Goal: Task Accomplishment & Management: Complete application form

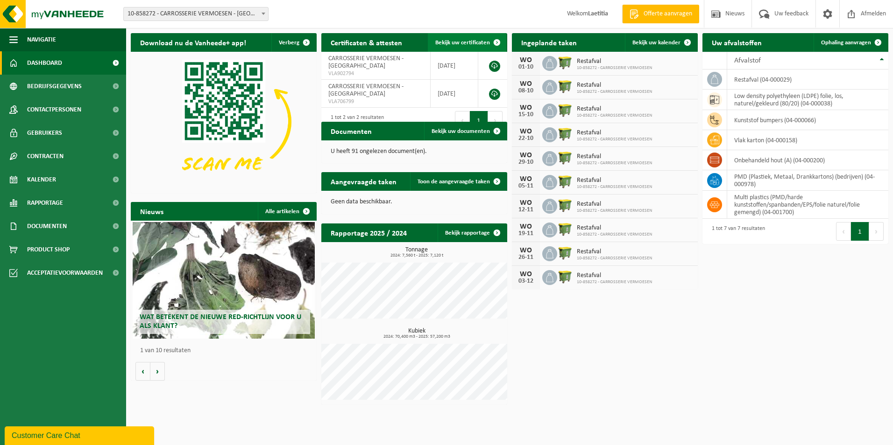
click at [492, 40] on span at bounding box center [496, 42] width 19 height 19
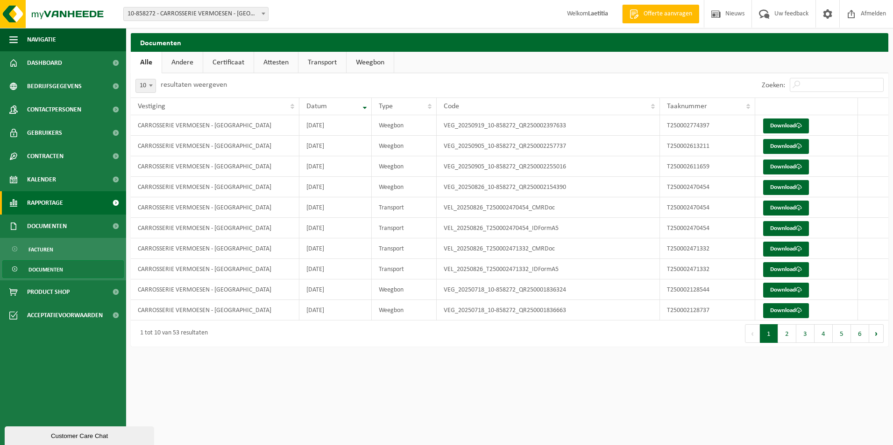
click at [72, 201] on link "Rapportage" at bounding box center [63, 202] width 126 height 23
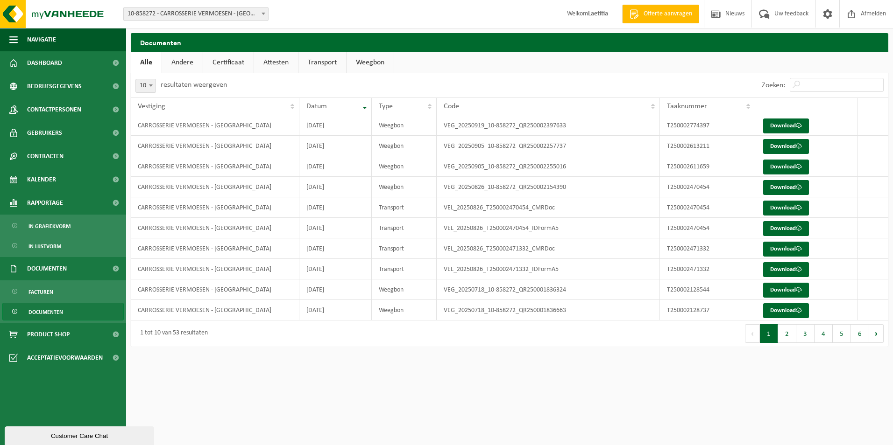
click at [226, 62] on link "Certificaat" at bounding box center [228, 62] width 50 height 21
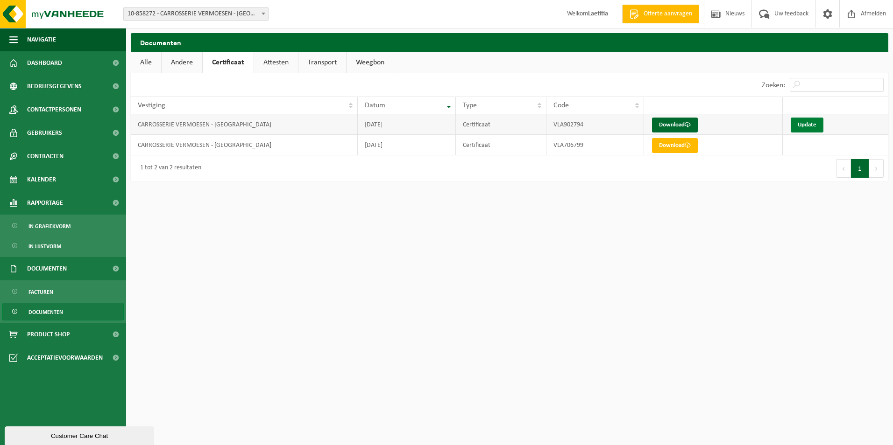
click at [809, 126] on link "Update" at bounding box center [806, 125] width 33 height 15
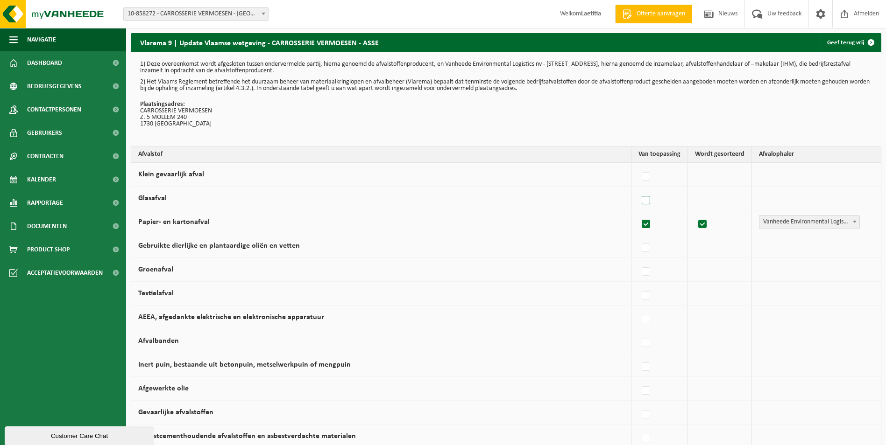
click at [649, 201] on label at bounding box center [646, 201] width 13 height 14
click at [638, 189] on input "Glasafval" at bounding box center [638, 189] width 0 height 0
checkbox input "true"
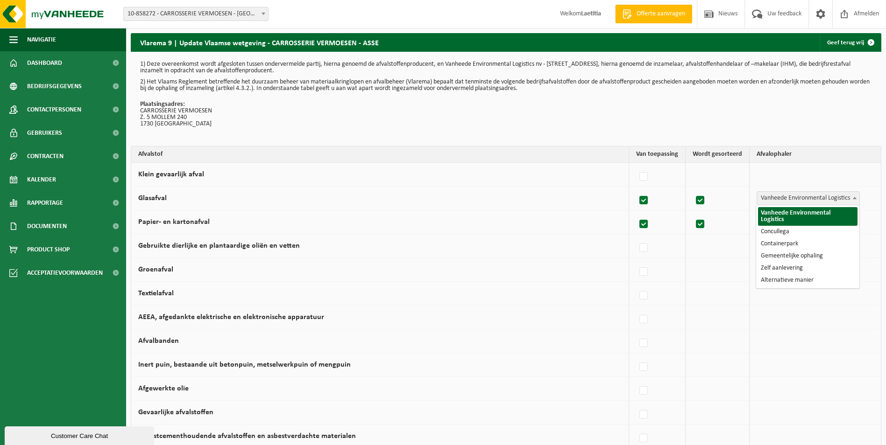
click at [845, 197] on span "Vanheede Environmental Logistics" at bounding box center [808, 198] width 102 height 13
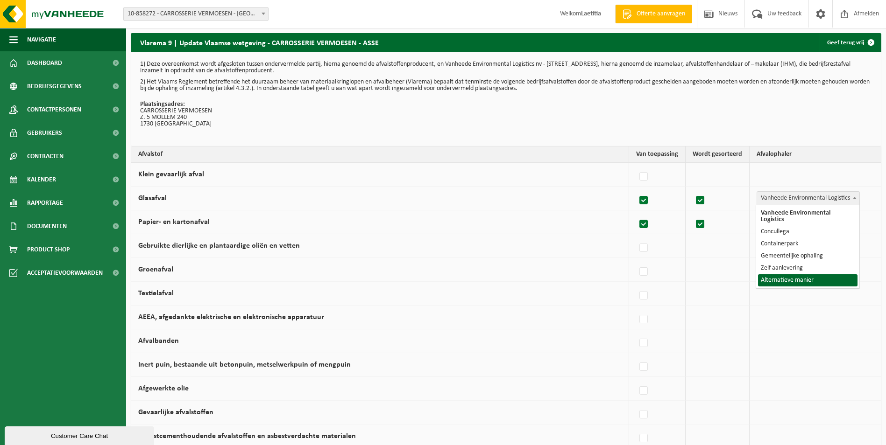
select select "Alternatieve manier"
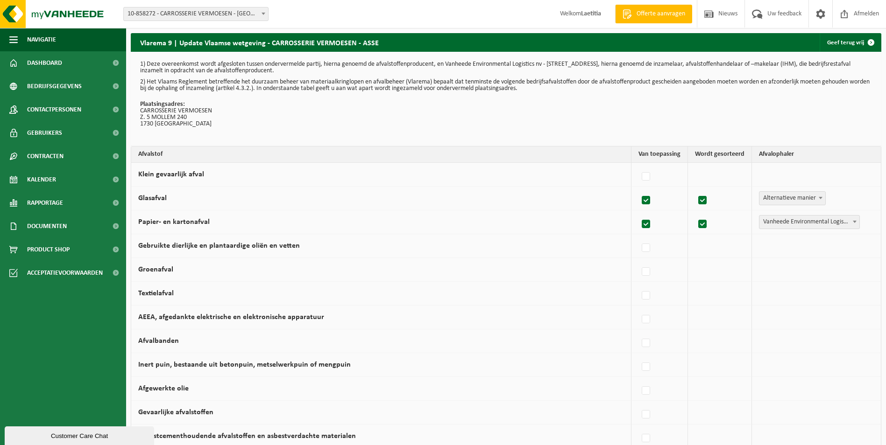
click at [820, 200] on span at bounding box center [820, 198] width 9 height 12
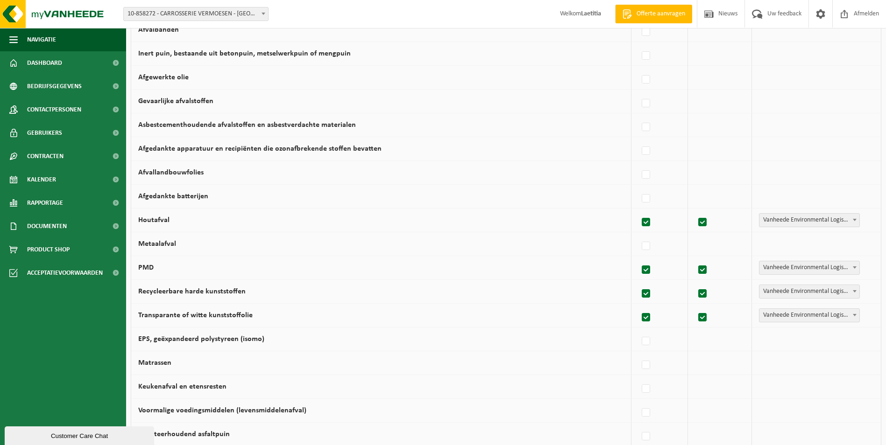
scroll to position [327, 0]
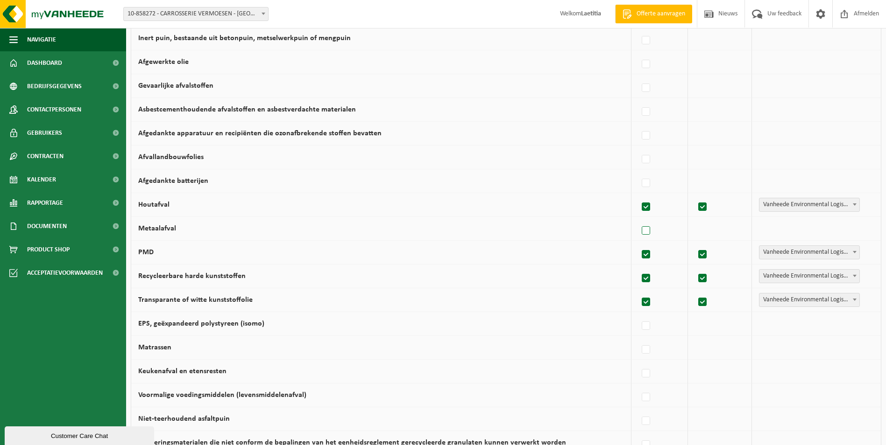
click at [651, 233] on label at bounding box center [646, 231] width 13 height 14
click at [638, 219] on input "Metaalafval" at bounding box center [638, 219] width 0 height 0
checkbox input "true"
click at [856, 228] on span at bounding box center [854, 228] width 9 height 12
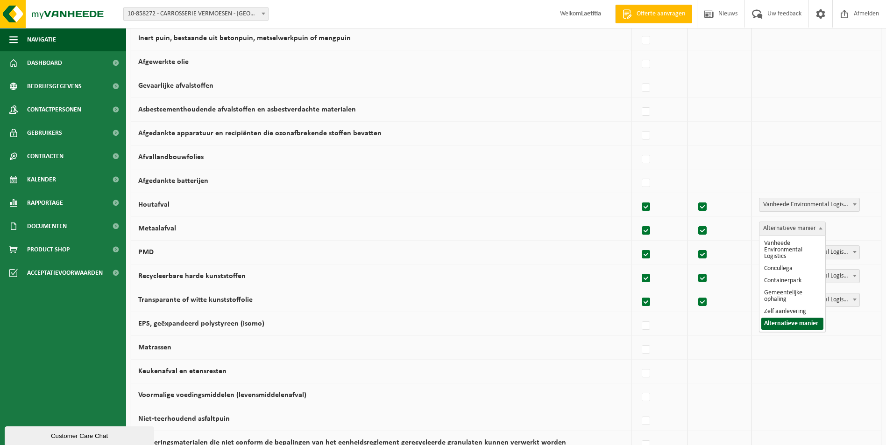
click at [820, 231] on span at bounding box center [820, 228] width 9 height 12
select select "Concullega"
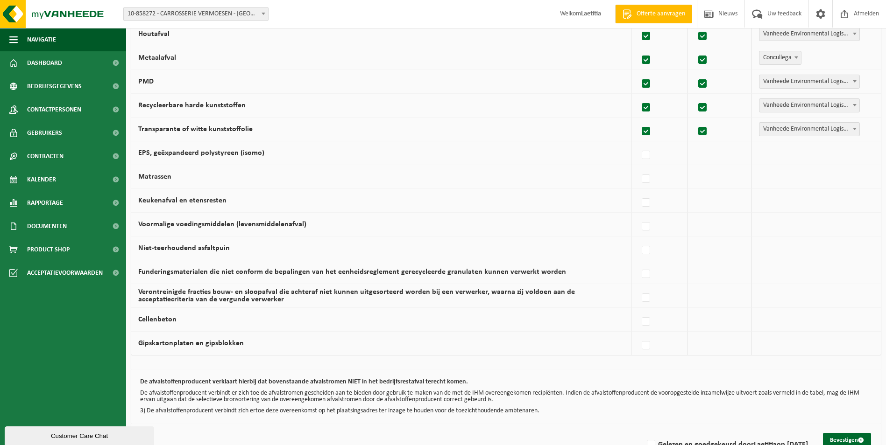
scroll to position [514, 0]
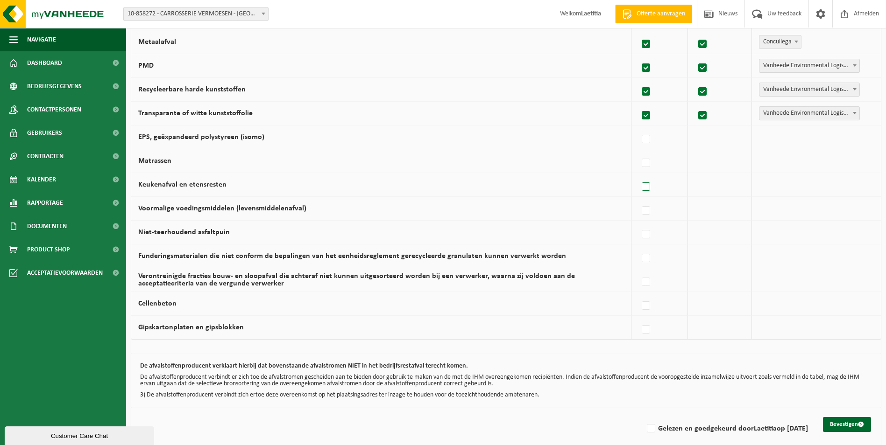
click at [649, 186] on label at bounding box center [646, 187] width 13 height 14
click at [638, 176] on input "Keukenafval en etensresten" at bounding box center [638, 175] width 0 height 0
checkbox input "true"
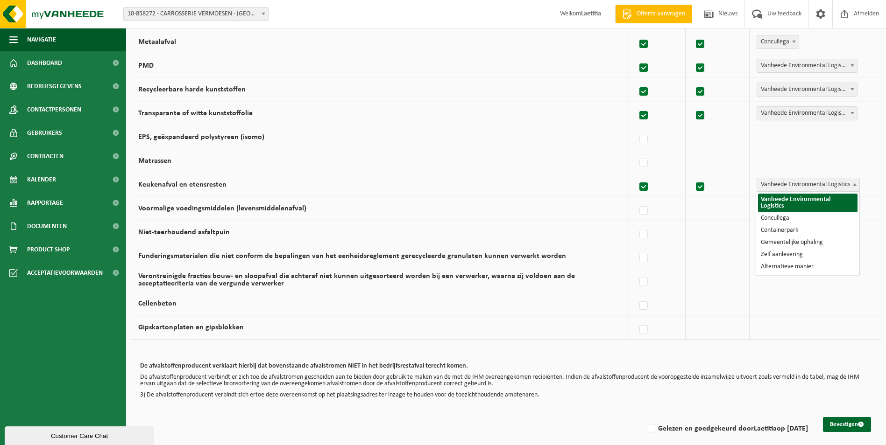
click at [853, 183] on span at bounding box center [854, 184] width 9 height 12
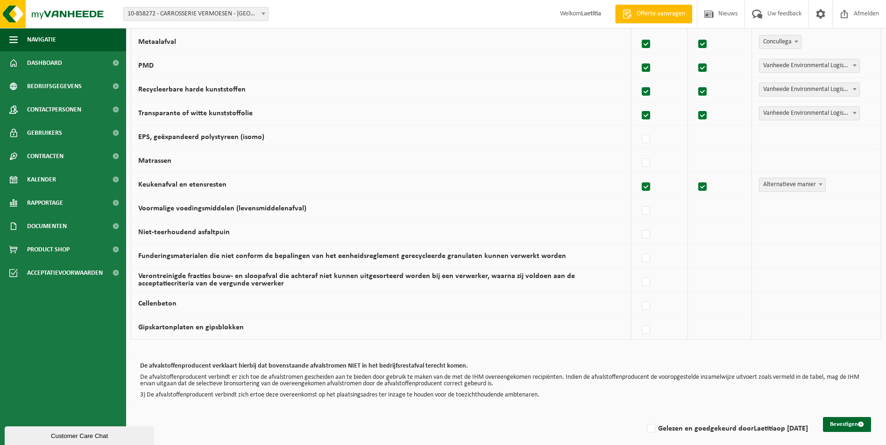
click at [822, 185] on b at bounding box center [820, 184] width 4 height 2
select select "Gemeentelijke ophaling"
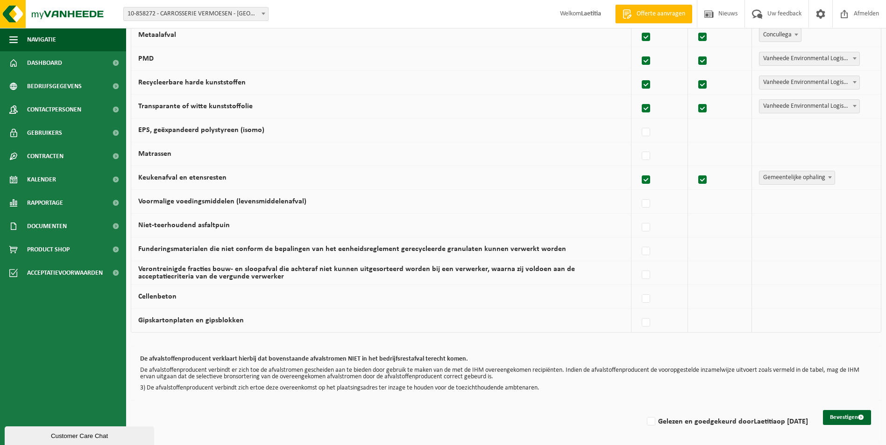
scroll to position [523, 0]
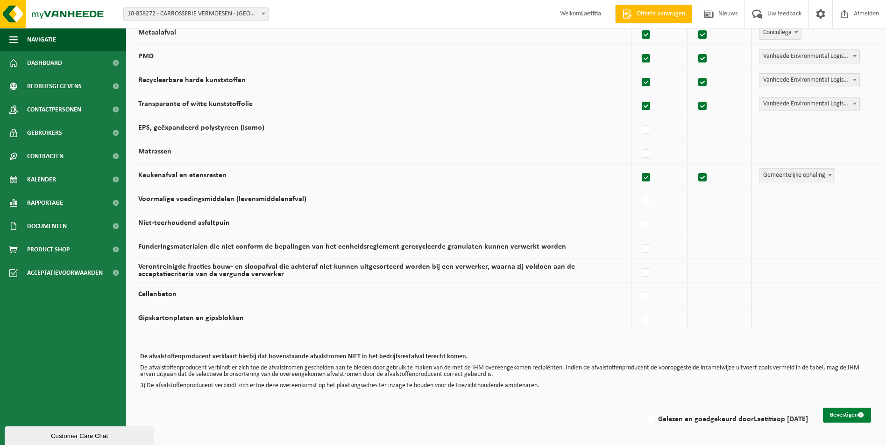
click at [841, 421] on button "Bevestigen" at bounding box center [847, 415] width 48 height 15
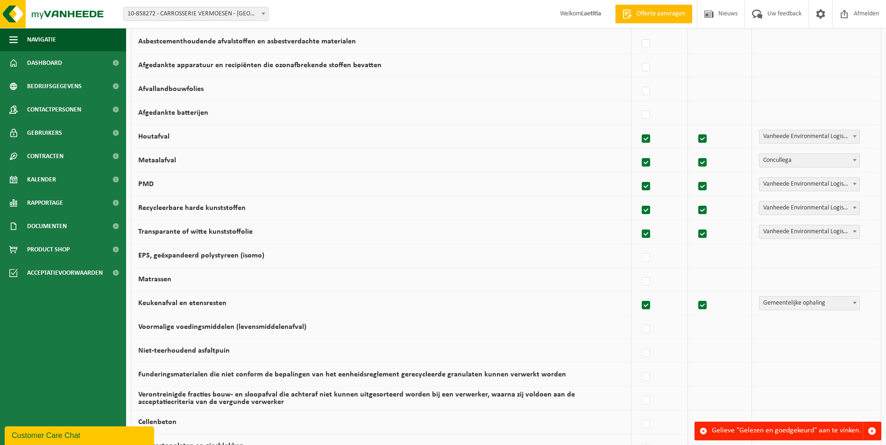
scroll to position [523, 0]
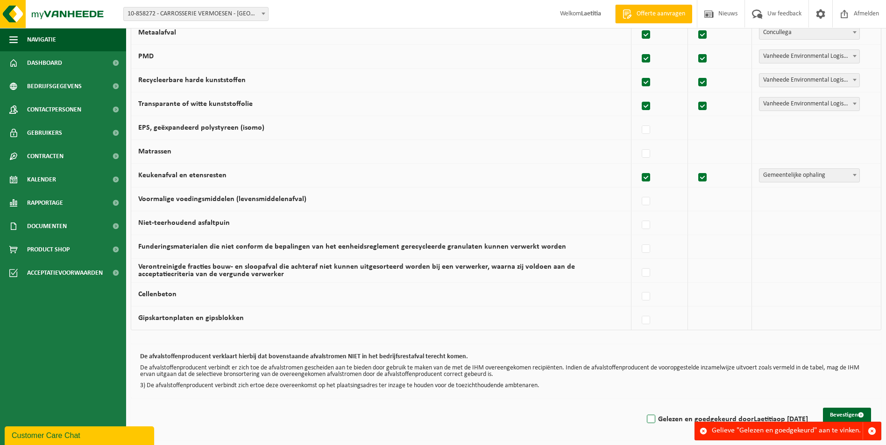
click at [648, 420] on label "Gelezen en goedgekeurd door Laetitia op 01/10/25" at bounding box center [726, 420] width 163 height 14
click at [643, 408] on input "Gelezen en goedgekeurd door Laetitia op 01/10/25" at bounding box center [643, 408] width 0 height 0
checkbox input "true"
click at [842, 417] on button "Bevestigen" at bounding box center [847, 415] width 48 height 15
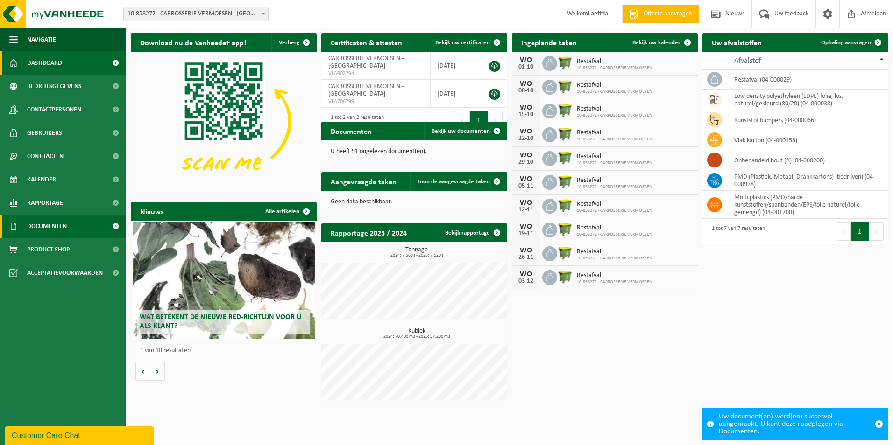
click at [116, 228] on span at bounding box center [115, 226] width 21 height 23
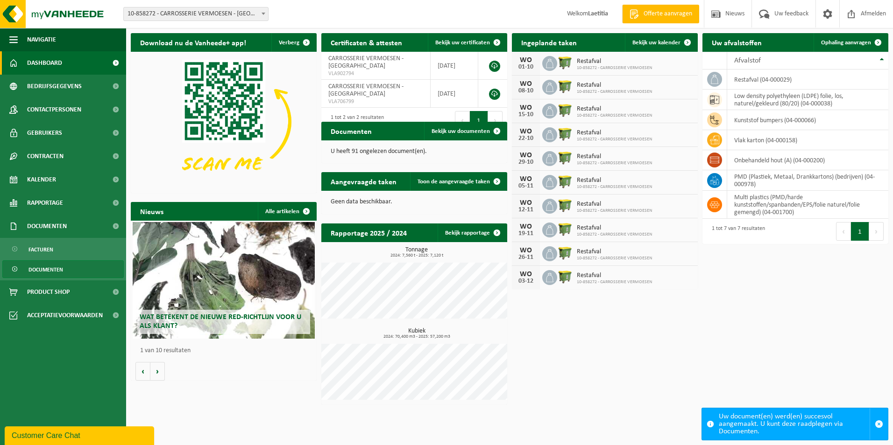
click at [75, 269] on link "Documenten" at bounding box center [62, 270] width 121 height 18
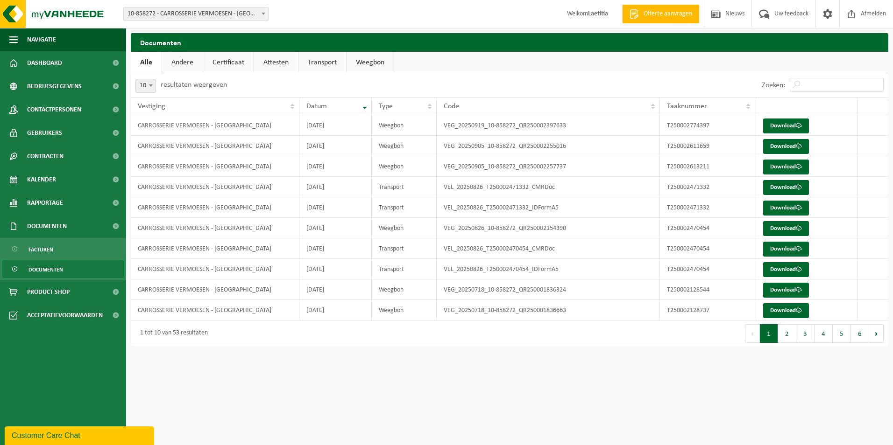
click at [229, 62] on link "Certificaat" at bounding box center [228, 62] width 50 height 21
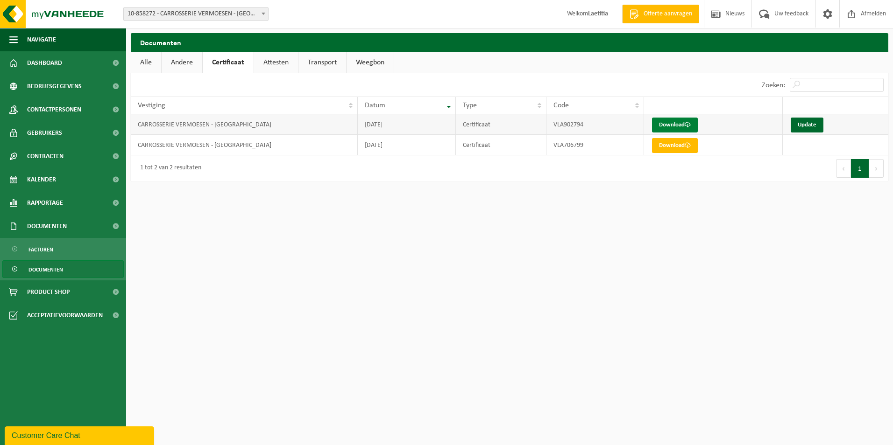
click at [679, 125] on link "Download" at bounding box center [675, 125] width 46 height 15
click at [810, 121] on link "Update" at bounding box center [806, 125] width 33 height 15
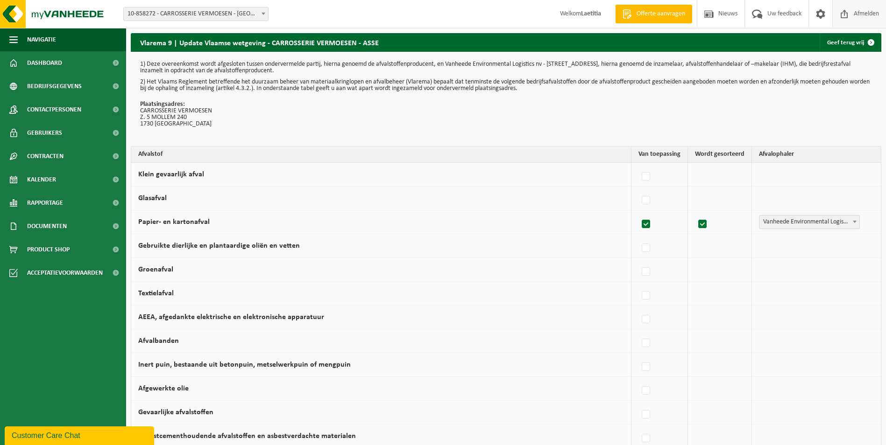
click at [863, 12] on span "Afmelden" at bounding box center [866, 14] width 30 height 28
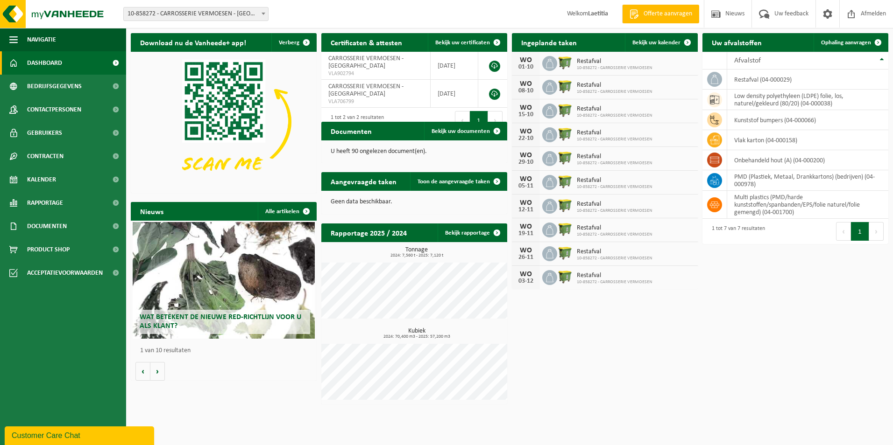
click at [409, 44] on h2 "Certificaten & attesten" at bounding box center [366, 42] width 90 height 18
click at [61, 224] on span "Documenten" at bounding box center [47, 226] width 40 height 23
click at [63, 253] on link "Facturen" at bounding box center [62, 249] width 121 height 18
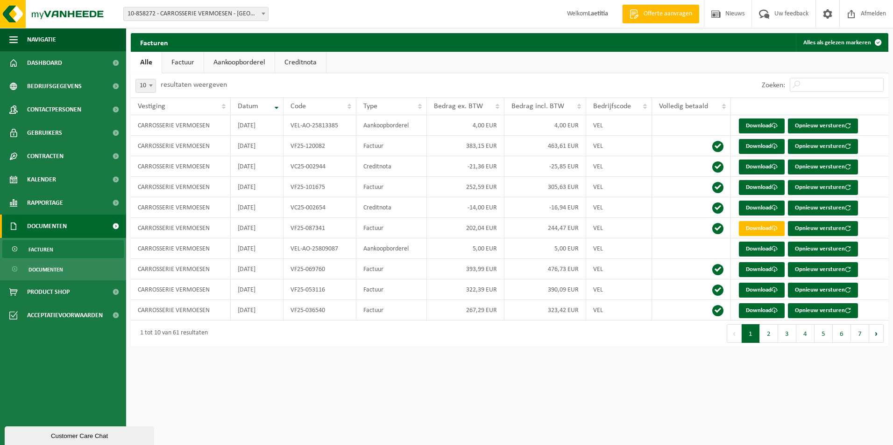
click at [77, 226] on link "Documenten" at bounding box center [63, 226] width 126 height 23
click at [116, 226] on span at bounding box center [115, 226] width 21 height 23
click at [107, 270] on link "Documenten" at bounding box center [62, 270] width 121 height 18
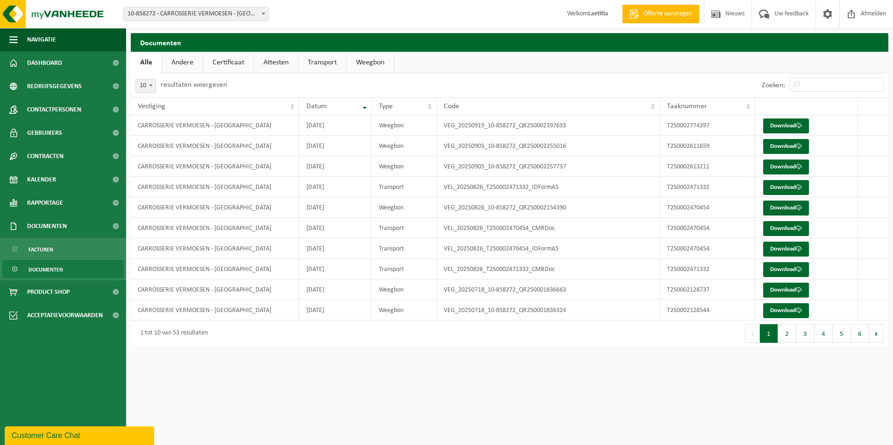
click at [233, 62] on link "Certificaat" at bounding box center [228, 62] width 50 height 21
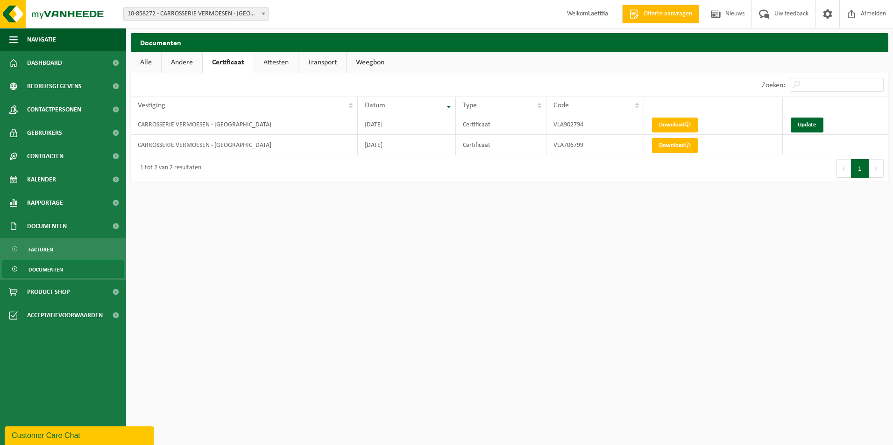
click at [280, 58] on link "Attesten" at bounding box center [276, 62] width 44 height 21
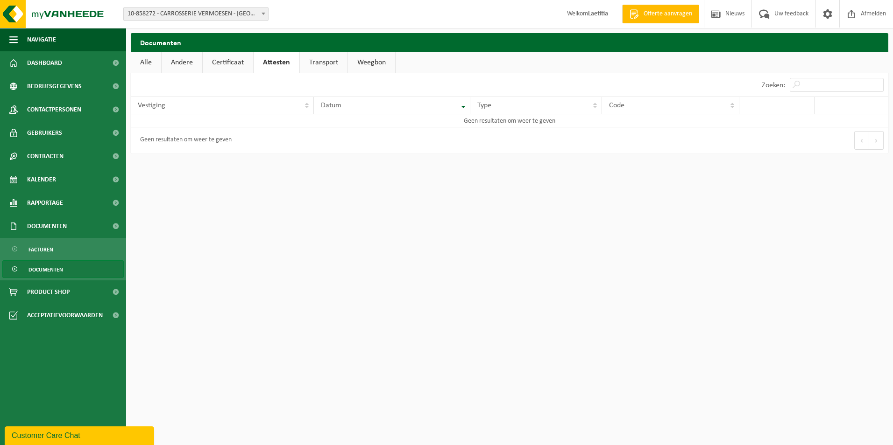
click at [231, 61] on link "Certificaat" at bounding box center [228, 62] width 50 height 21
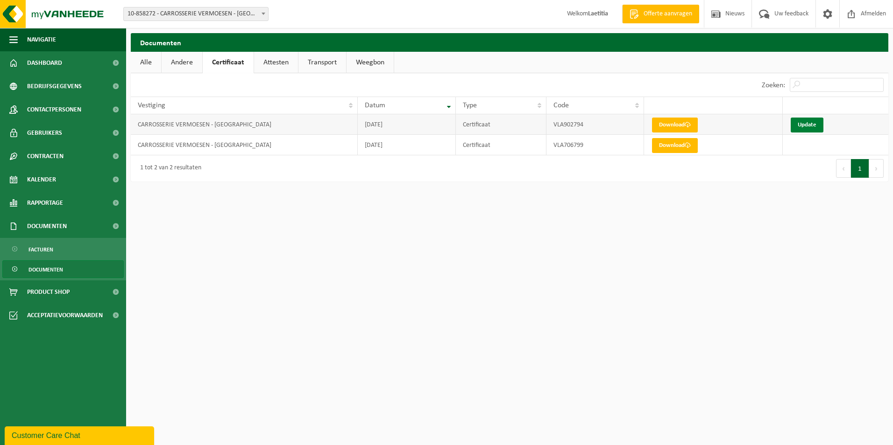
click at [806, 122] on link "Update" at bounding box center [806, 125] width 33 height 15
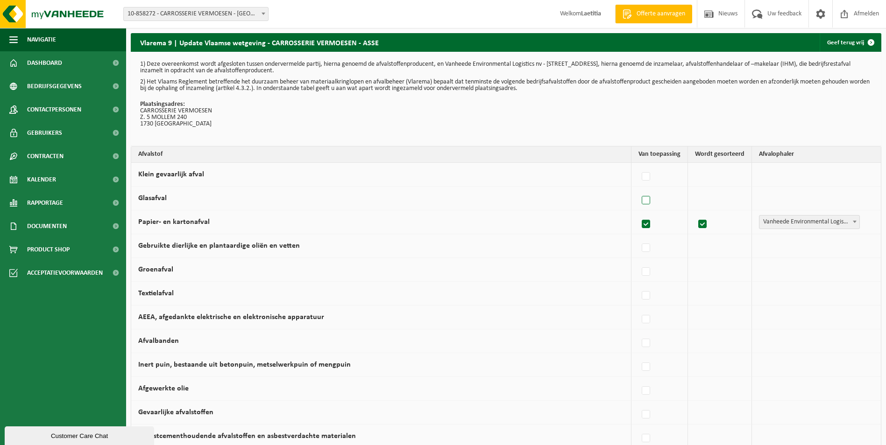
click at [649, 202] on label at bounding box center [646, 201] width 13 height 14
click at [638, 189] on input "Glasafval" at bounding box center [638, 189] width 0 height 0
checkbox input "true"
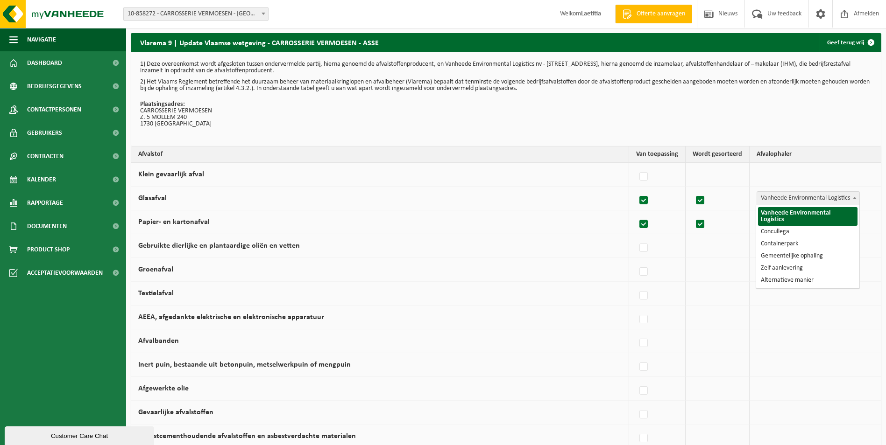
click at [819, 200] on span "Vanheede Environmental Logistics" at bounding box center [808, 198] width 102 height 13
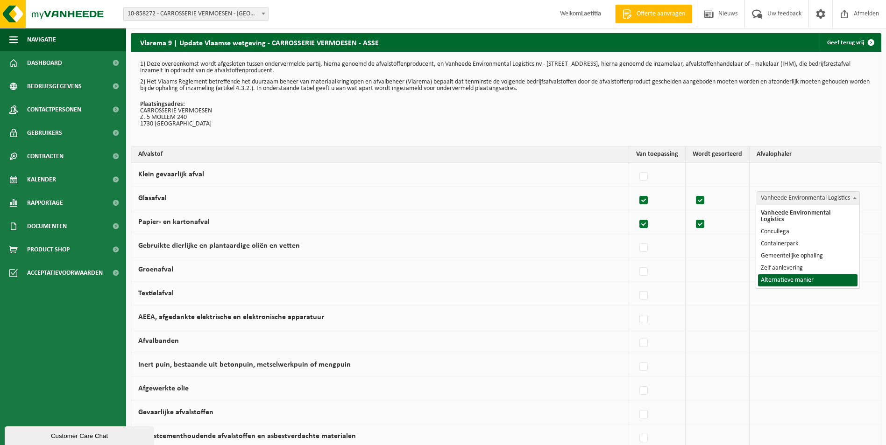
select select "Alternatieve manier"
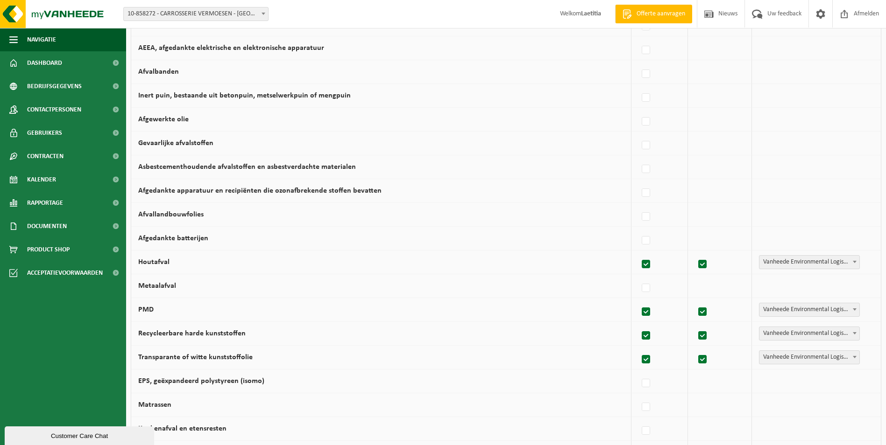
scroll to position [280, 0]
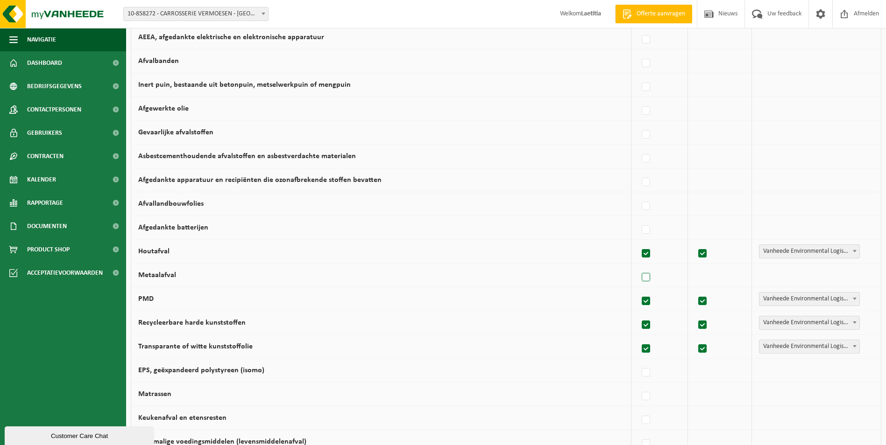
click at [647, 278] on label at bounding box center [646, 278] width 13 height 14
click at [638, 266] on input "Metaalafval" at bounding box center [638, 266] width 0 height 0
checkbox input "true"
click at [797, 276] on span "Vanheede Environmental Logistics" at bounding box center [808, 275] width 102 height 13
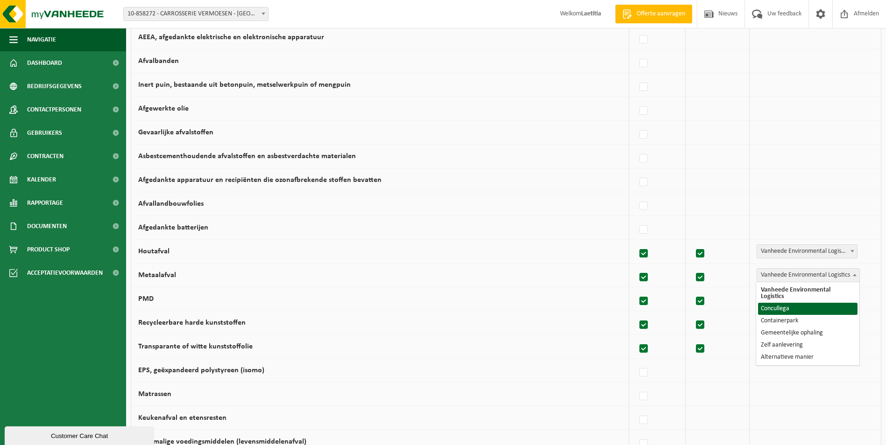
select select "Concullega"
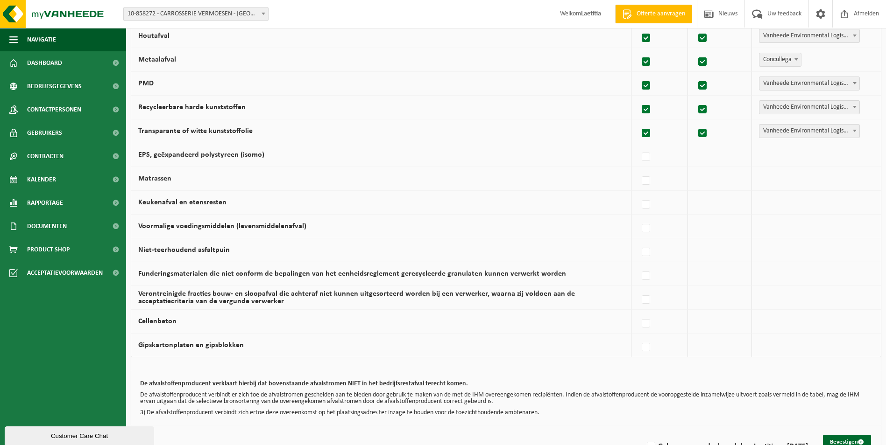
scroll to position [523, 0]
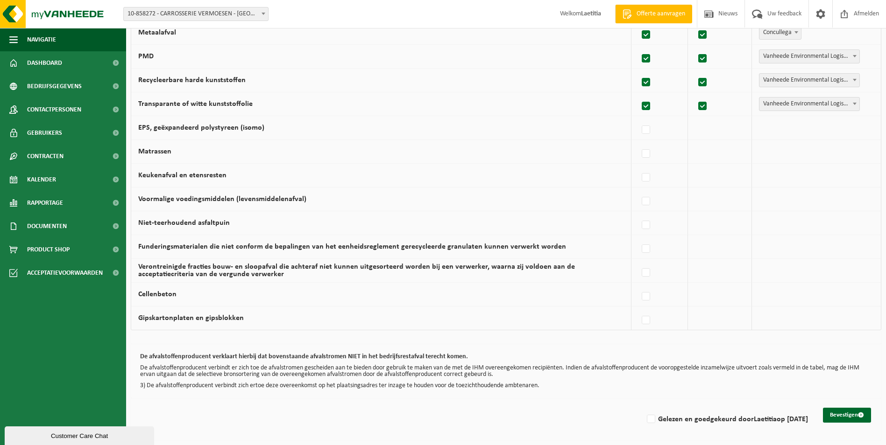
drag, startPoint x: 649, startPoint y: 176, endPoint x: 730, endPoint y: 183, distance: 81.5
click at [651, 175] on label at bounding box center [646, 178] width 13 height 14
click at [638, 166] on input "Keukenafval en etensresten" at bounding box center [638, 166] width 0 height 0
checkbox input "true"
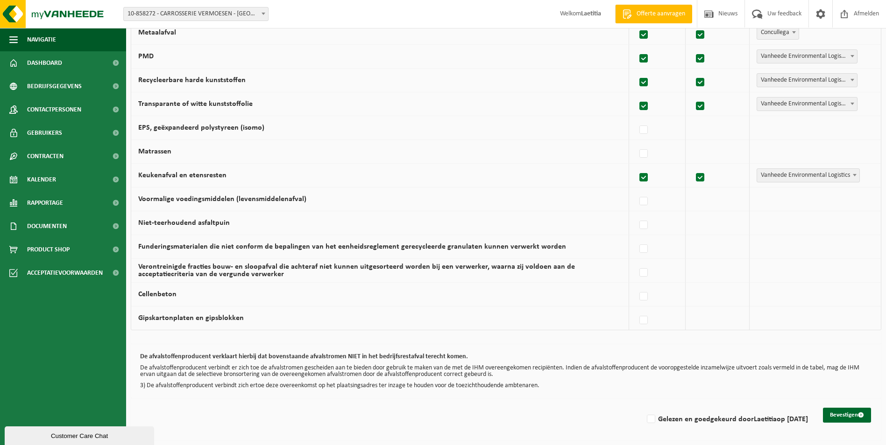
click at [831, 170] on span "Vanheede Environmental Logistics" at bounding box center [808, 175] width 102 height 13
select select "Gemeentelijke ophaling"
click at [645, 420] on label "Gelezen en goedgekeurd door Laetitia op 01/10/25" at bounding box center [726, 420] width 163 height 14
click at [643, 408] on input "Gelezen en goedgekeurd door Laetitia op 01/10/25" at bounding box center [643, 408] width 0 height 0
checkbox input "true"
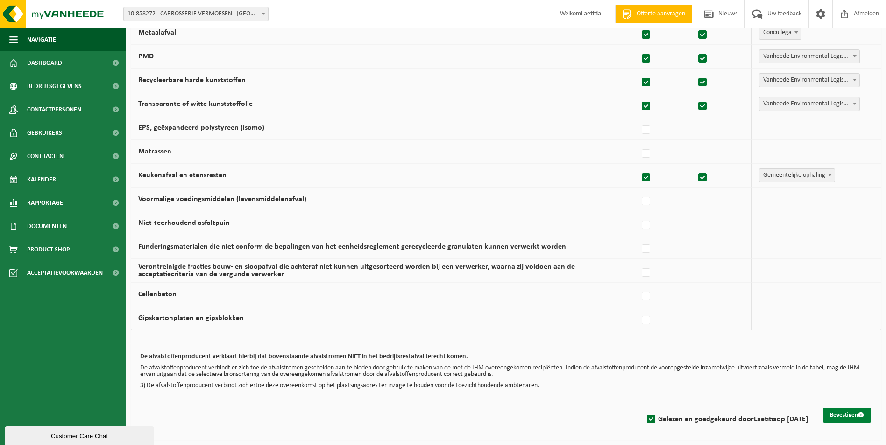
click at [841, 418] on button "Bevestigen" at bounding box center [847, 415] width 48 height 15
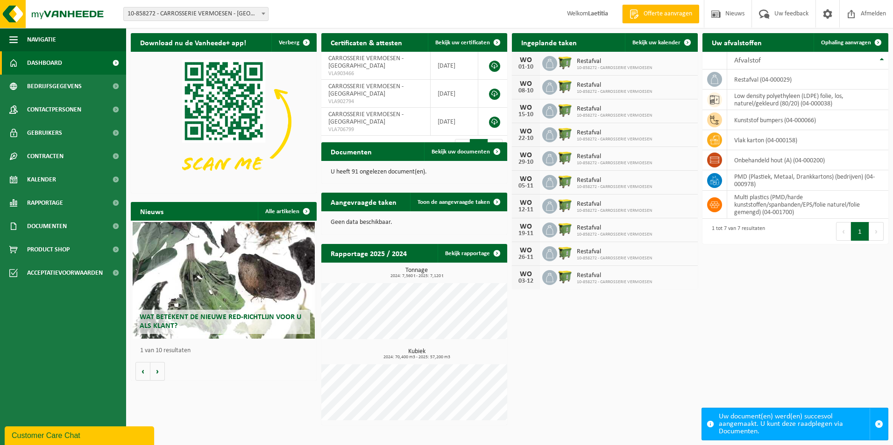
click at [822, 426] on div "Uw document(en) werd(en) succesvol aangemaakt. U kunt deze raadplegen via Docum…" at bounding box center [794, 425] width 151 height 32
click at [61, 222] on span "Documenten" at bounding box center [47, 226] width 40 height 23
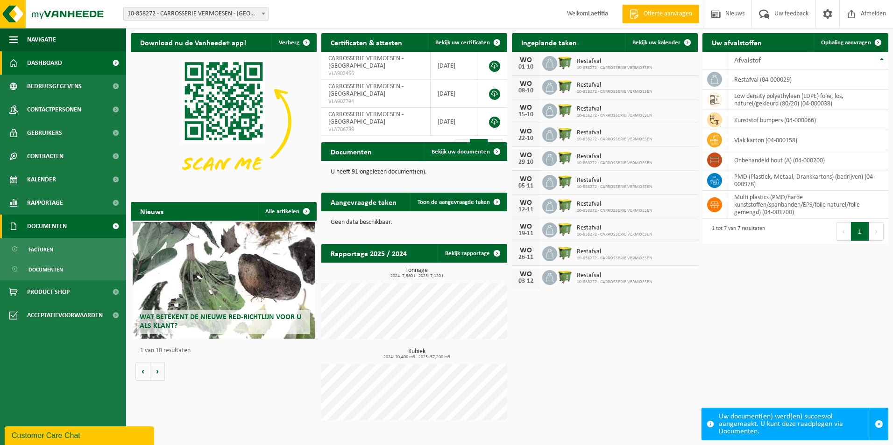
click at [72, 231] on link "Documenten" at bounding box center [63, 226] width 126 height 23
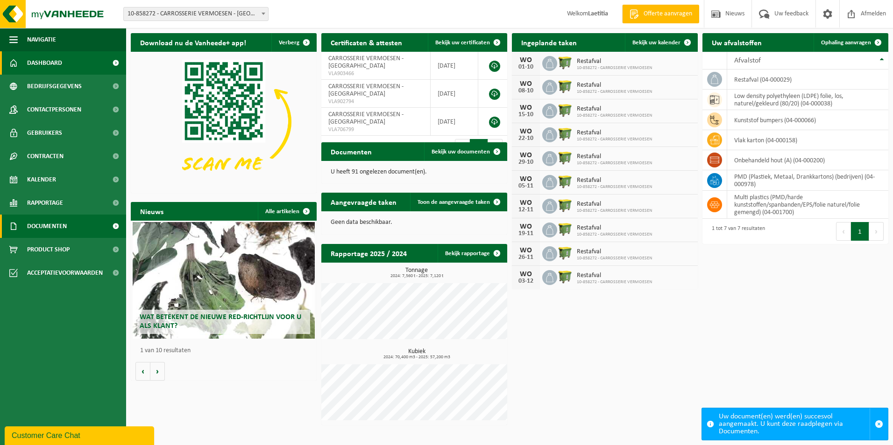
click at [72, 231] on link "Documenten" at bounding box center [63, 226] width 126 height 23
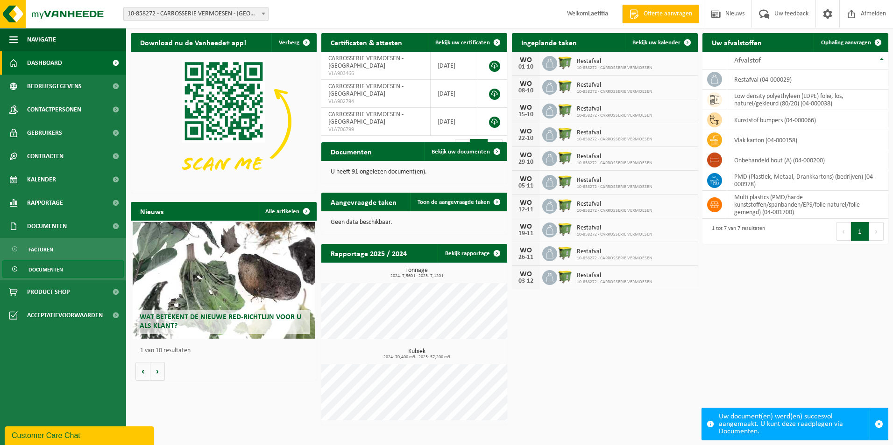
click at [77, 267] on link "Documenten" at bounding box center [62, 270] width 121 height 18
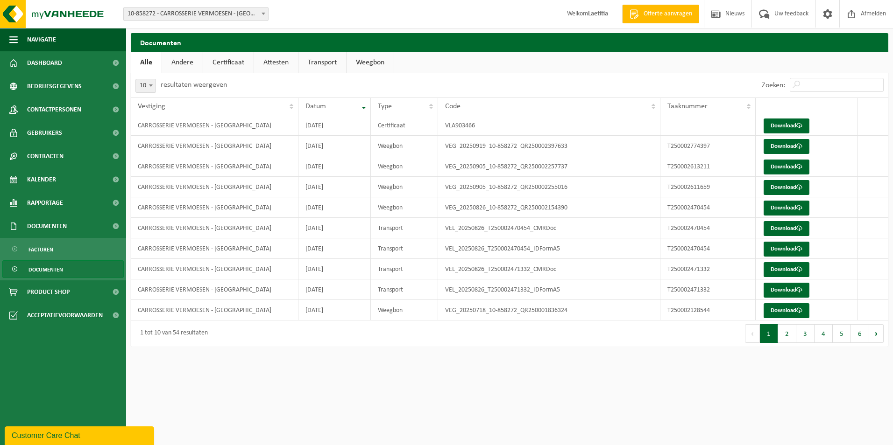
click at [177, 61] on link "Andere" at bounding box center [182, 62] width 41 height 21
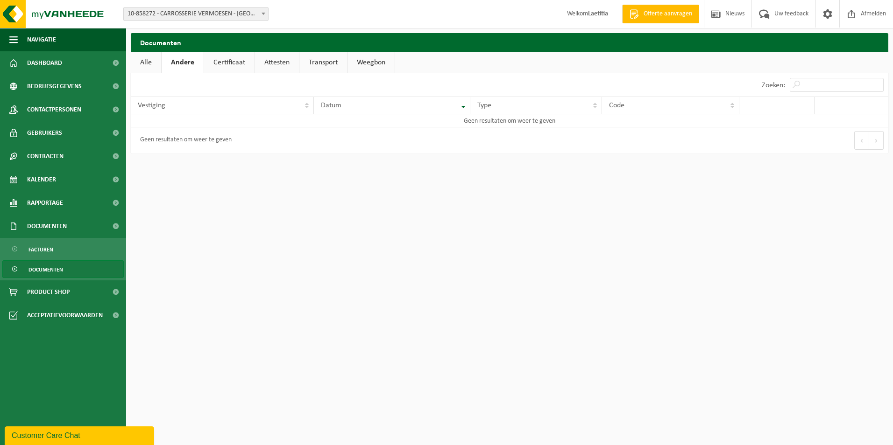
click at [224, 62] on link "Certificaat" at bounding box center [229, 62] width 50 height 21
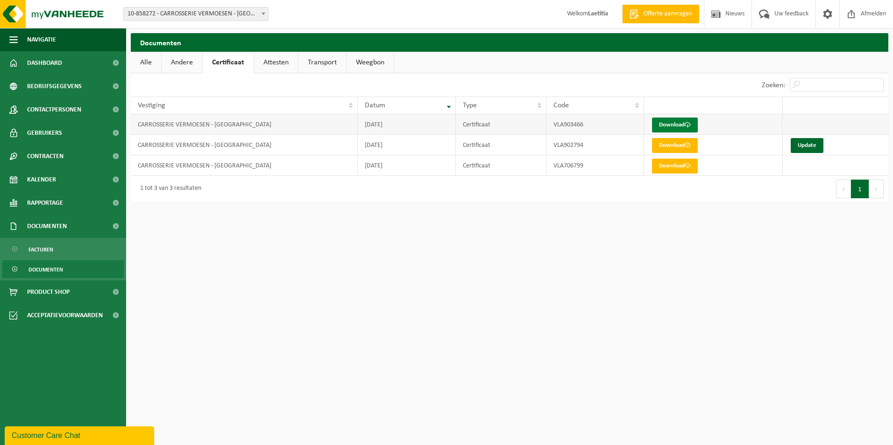
click at [676, 121] on link "Download" at bounding box center [675, 125] width 46 height 15
click at [865, 12] on span "Afmelden" at bounding box center [873, 14] width 30 height 28
